Goal: Task Accomplishment & Management: Manage account settings

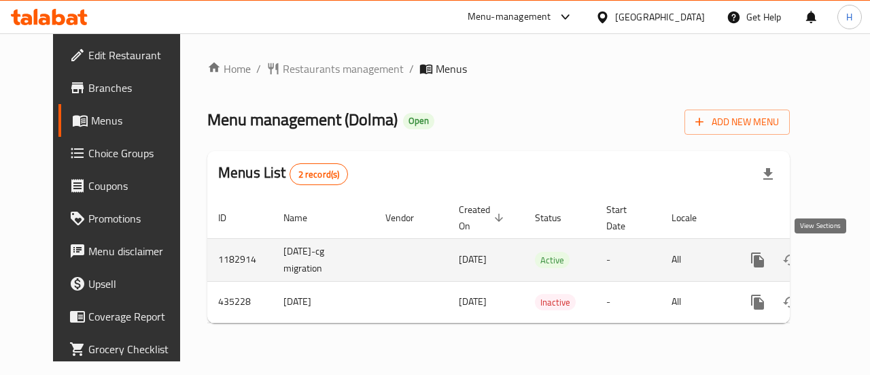
click at [850, 264] on icon "enhanced table" at bounding box center [856, 260] width 12 height 12
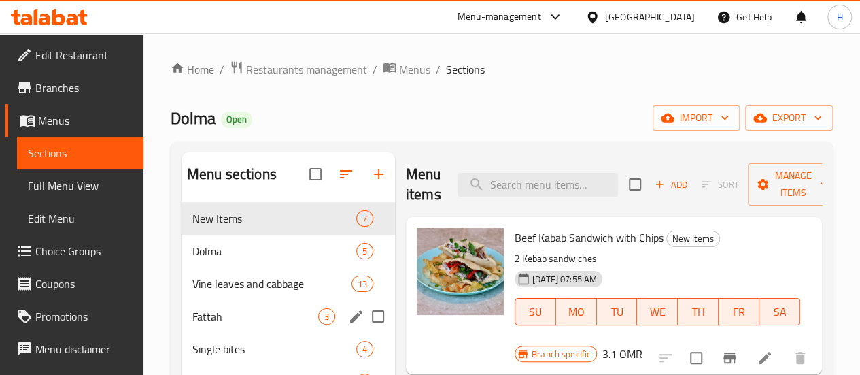
click at [227, 324] on span "Fattah" at bounding box center [255, 316] width 126 height 16
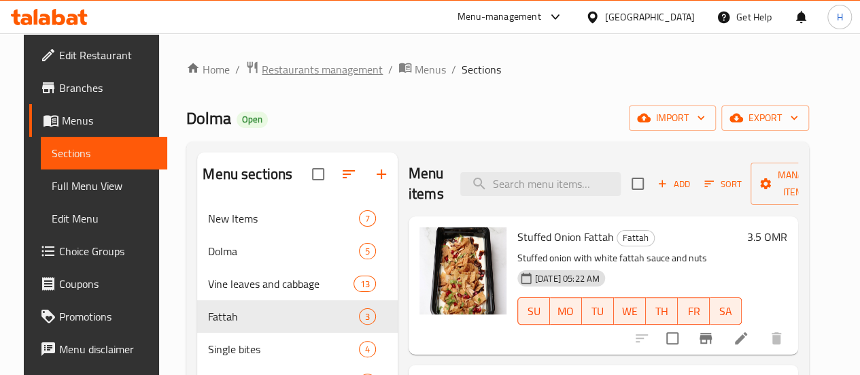
click at [363, 66] on span "Restaurants management" at bounding box center [322, 69] width 121 height 16
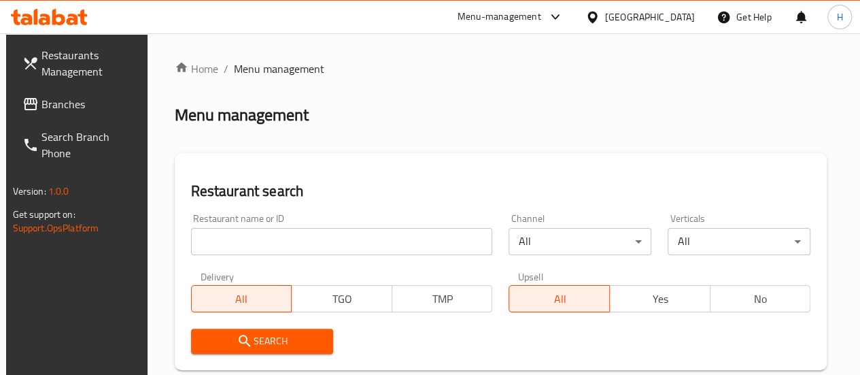
click at [281, 235] on input "search" at bounding box center [342, 241] width 302 height 27
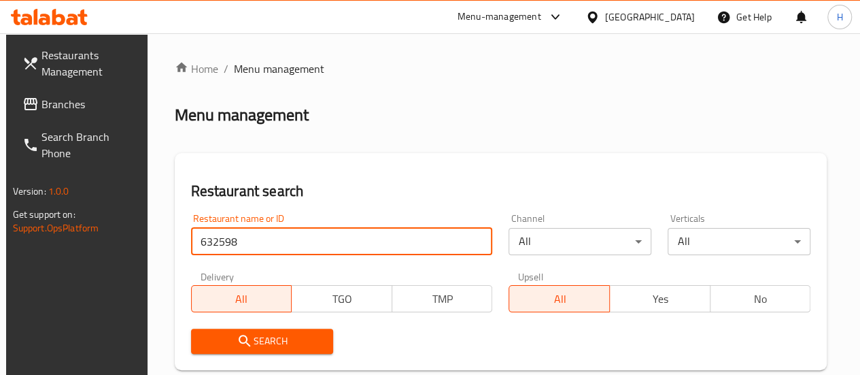
type input "632598"
click button "Search" at bounding box center [262, 340] width 143 height 25
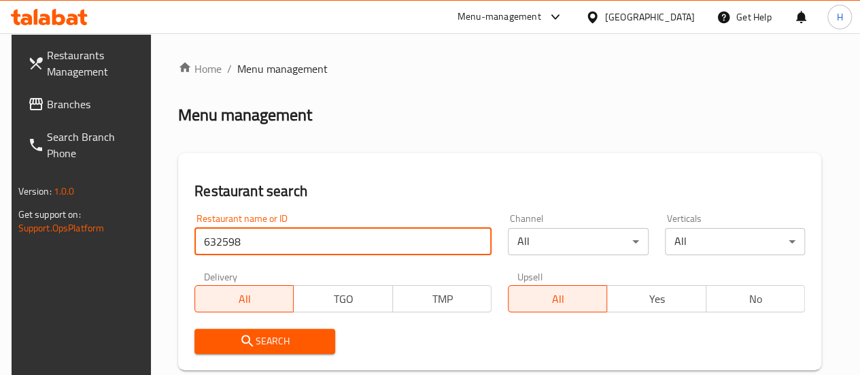
scroll to position [232, 0]
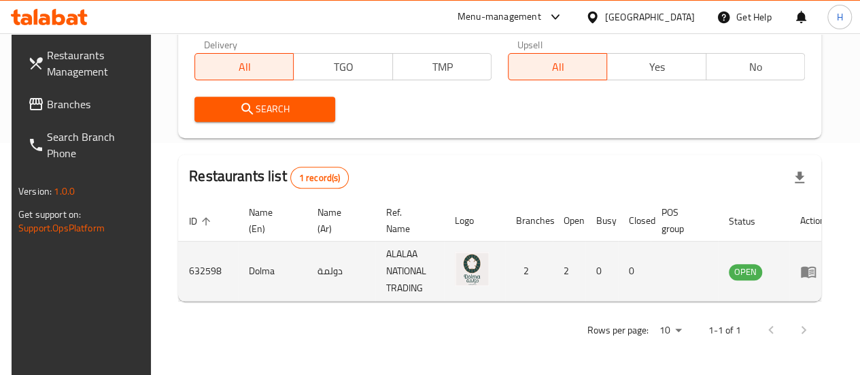
click at [802, 277] on icon "enhanced table" at bounding box center [808, 272] width 15 height 12
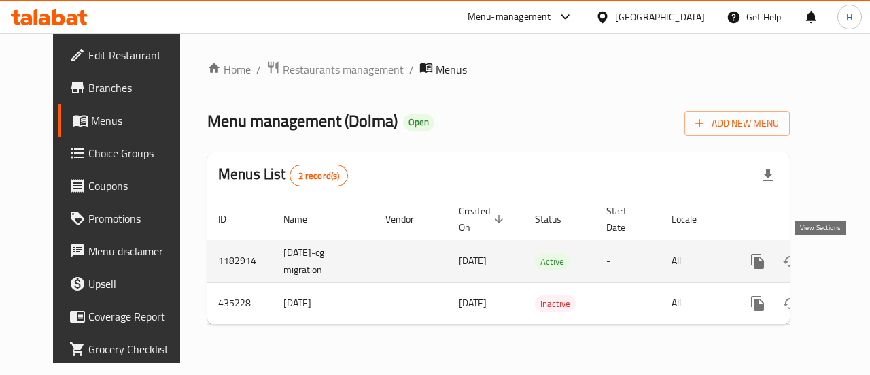
click at [848, 263] on icon "enhanced table" at bounding box center [856, 261] width 16 height 16
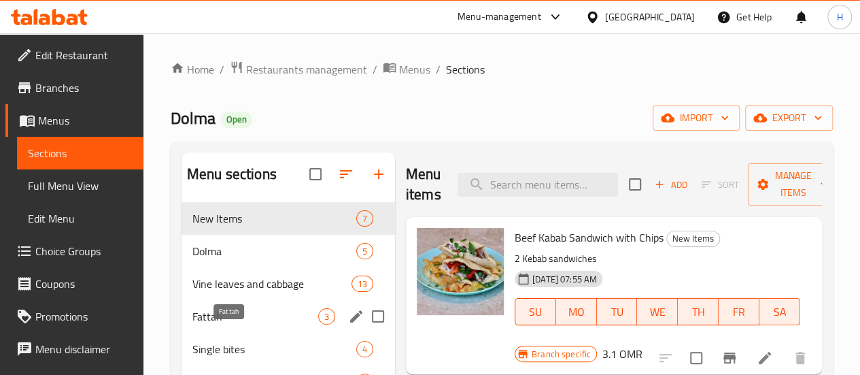
click at [241, 324] on span "Fattah" at bounding box center [255, 316] width 126 height 16
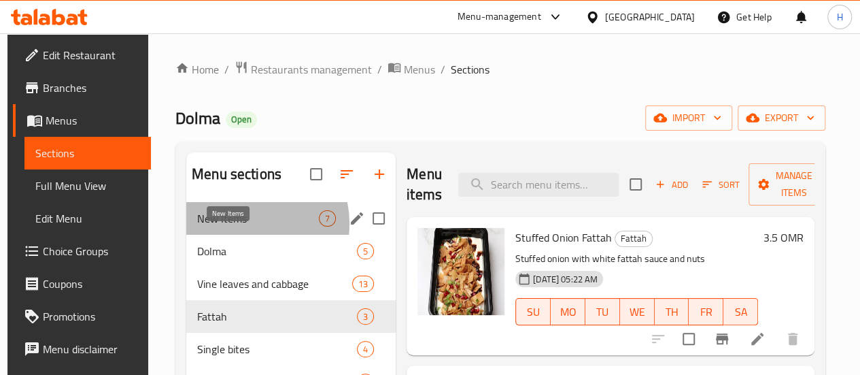
click at [238, 226] on span "New Items" at bounding box center [258, 218] width 122 height 16
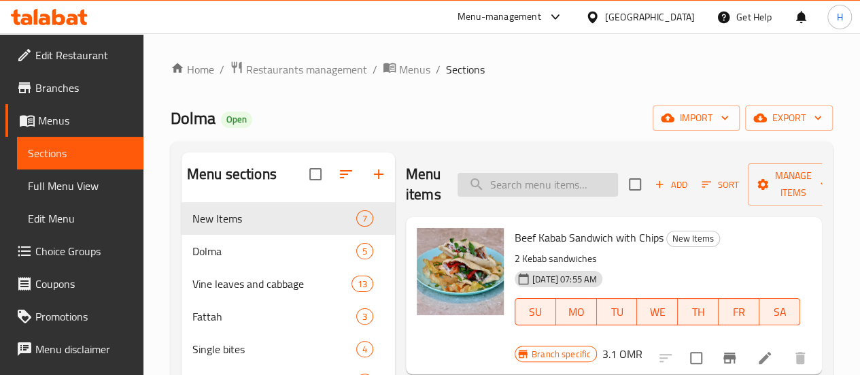
click at [500, 188] on input "search" at bounding box center [538, 185] width 160 height 24
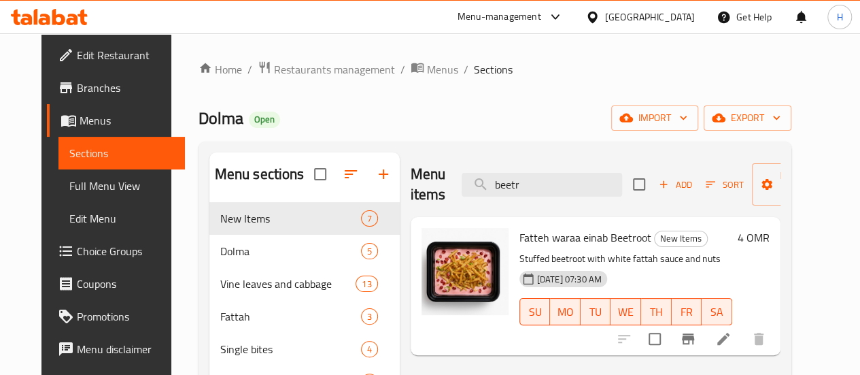
scroll to position [26, 0]
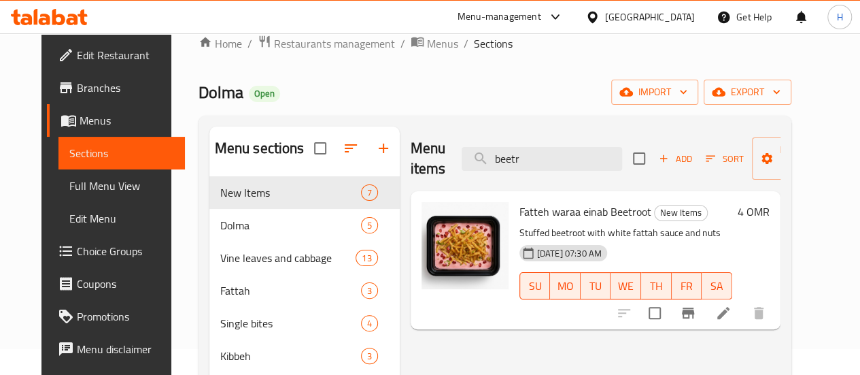
type input "beetr"
click at [732, 307] on icon at bounding box center [723, 313] width 16 height 16
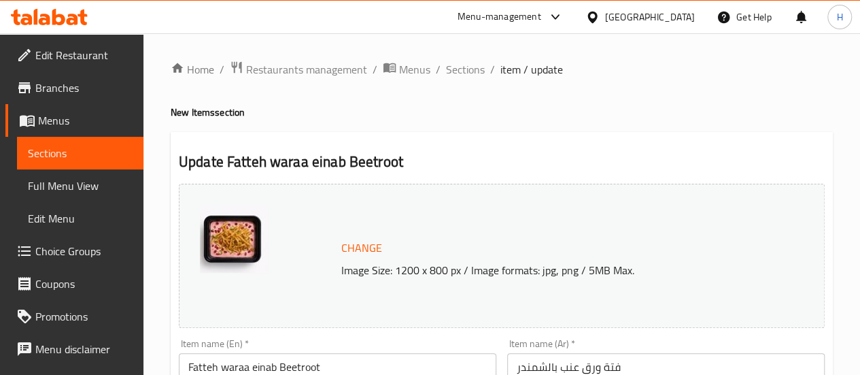
scroll to position [106, 0]
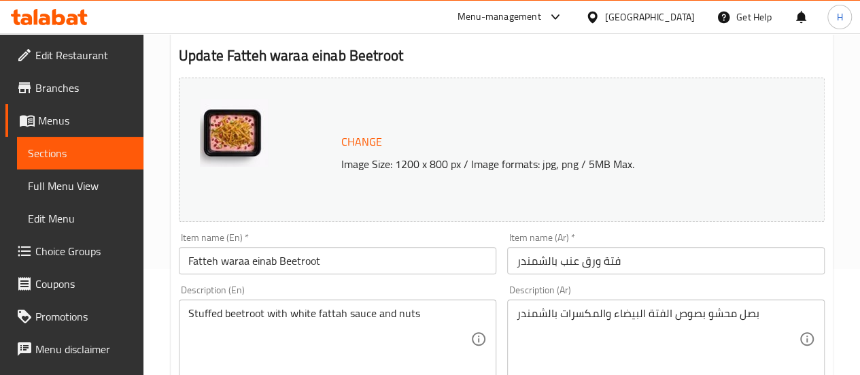
click at [344, 254] on input "Fatteh waraa einab Beetroot" at bounding box center [338, 260] width 318 height 27
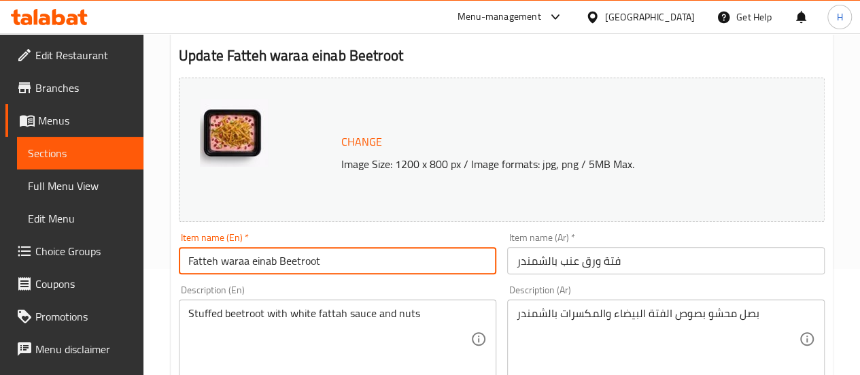
click at [344, 254] on input "Fatteh waraa einab Beetroot" at bounding box center [338, 260] width 318 height 27
click at [606, 256] on input "فتة ورق عنب بالشمندر" at bounding box center [666, 260] width 318 height 27
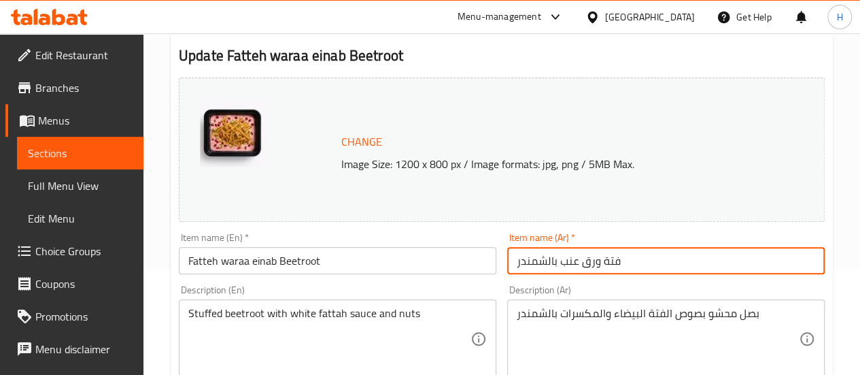
click at [606, 256] on input "فتة ورق عنب بالشمندر" at bounding box center [666, 260] width 318 height 27
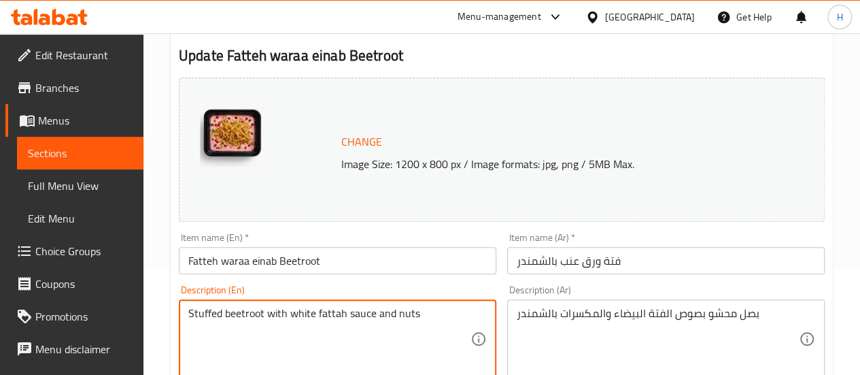
click at [399, 313] on textarea "Stuffed beetroot with white fattah sauce and nuts" at bounding box center [329, 339] width 282 height 65
click at [575, 298] on div "Description (Ar) بصل محشو بصوص الفتة البيضاء والمكسرات بالشمندر Description (Ar)" at bounding box center [666, 331] width 318 height 93
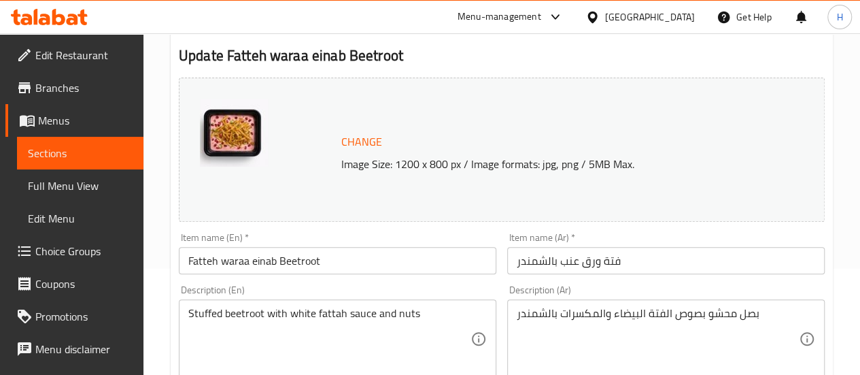
click at [583, 306] on div "بصل محشو بصوص الفتة البيضاء والمكسرات بالشمندر Description (Ar)" at bounding box center [666, 338] width 318 height 79
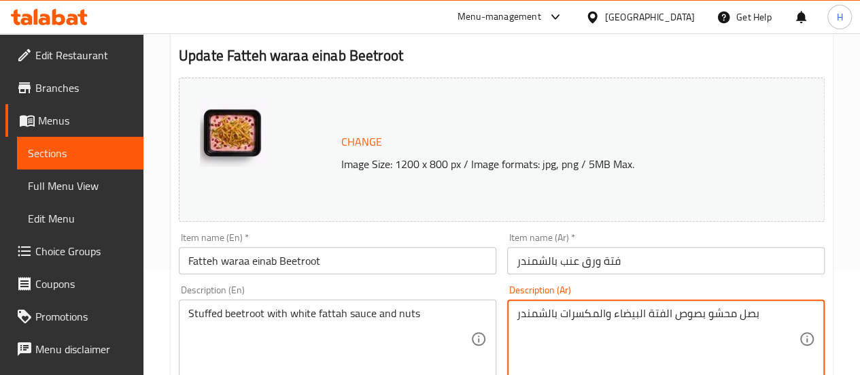
click at [585, 307] on textarea "بصل محشو بصوص الفتة البيضاء والمكسرات بالشمندر" at bounding box center [658, 339] width 282 height 65
click at [67, 154] on span "Sections" at bounding box center [80, 153] width 105 height 16
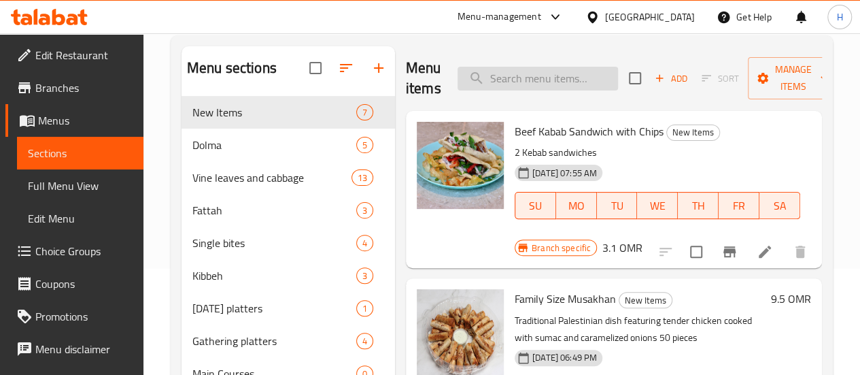
click at [512, 75] on input "search" at bounding box center [538, 79] width 160 height 24
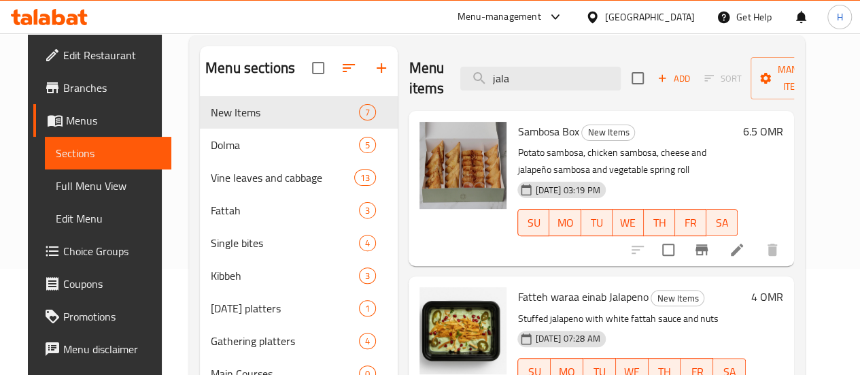
scroll to position [199, 0]
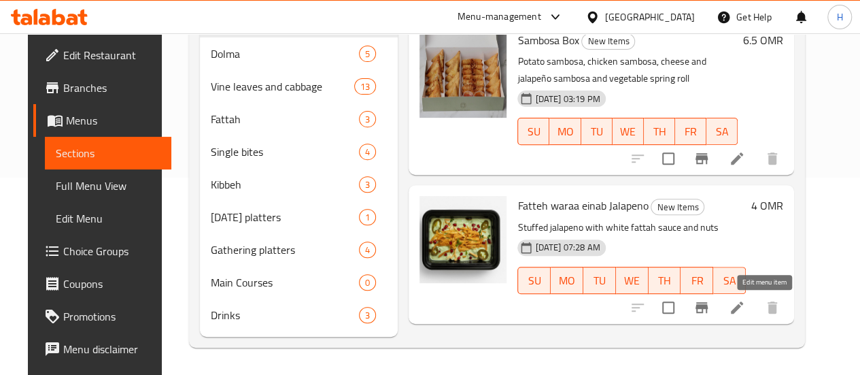
type input "jala"
click at [745, 303] on icon at bounding box center [737, 307] width 16 height 16
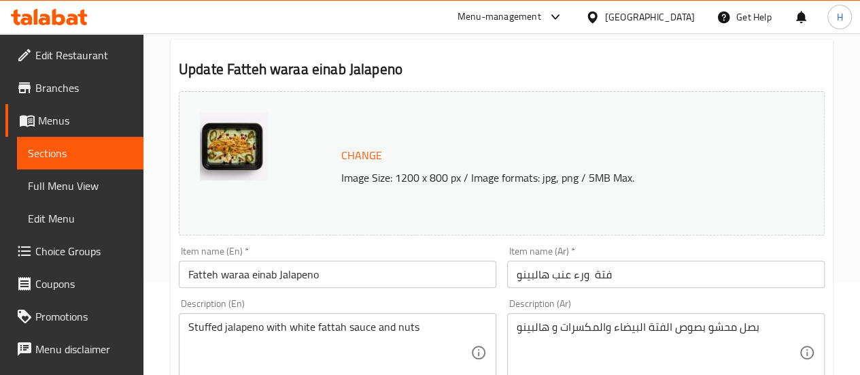
scroll to position [93, 0]
click at [347, 277] on input "Fatteh waraa einab Jalapeno" at bounding box center [338, 273] width 318 height 27
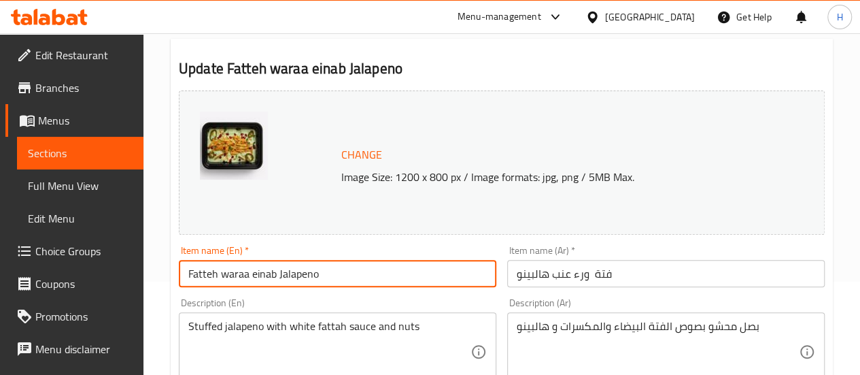
click at [347, 277] on input "Fatteh waraa einab Jalapeno" at bounding box center [338, 273] width 318 height 27
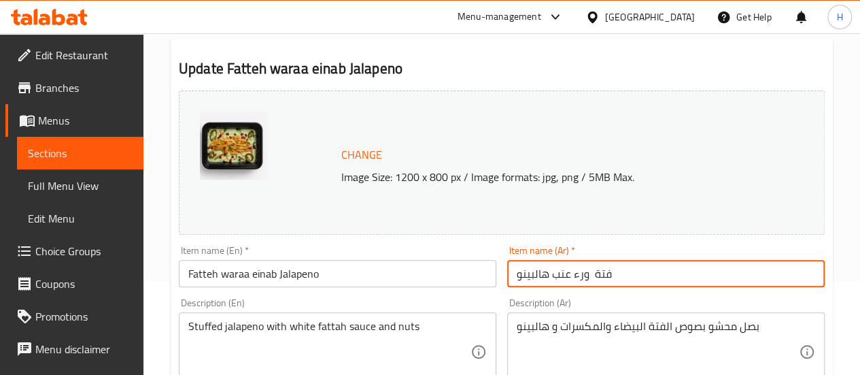
click at [600, 281] on input "فتة ورء عنب هالبينو" at bounding box center [666, 273] width 318 height 27
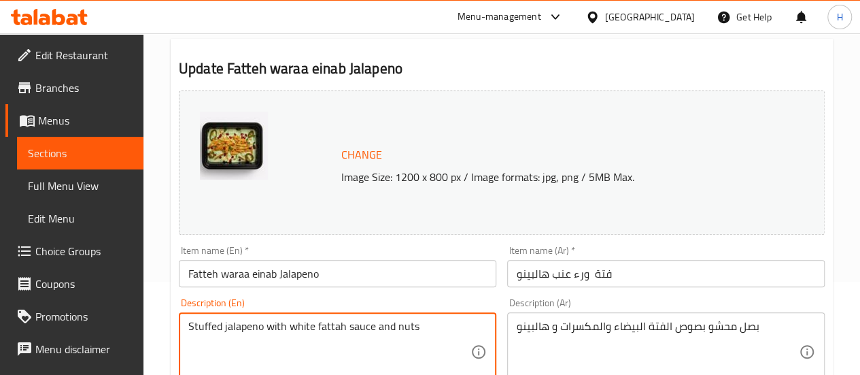
click at [364, 334] on textarea "Stuffed jalapeno with white fattah sauce and nuts" at bounding box center [329, 352] width 282 height 65
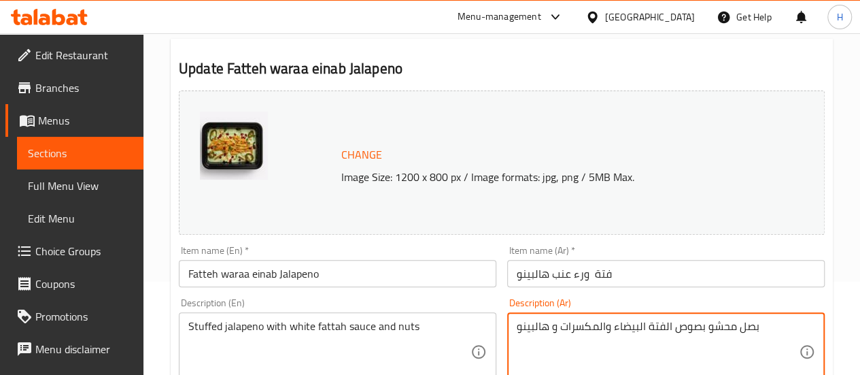
click at [597, 324] on textarea "بصل محشو بصوص الفتة البيضاء والمكسرات و هالبينو" at bounding box center [658, 352] width 282 height 65
